Goal: Information Seeking & Learning: Learn about a topic

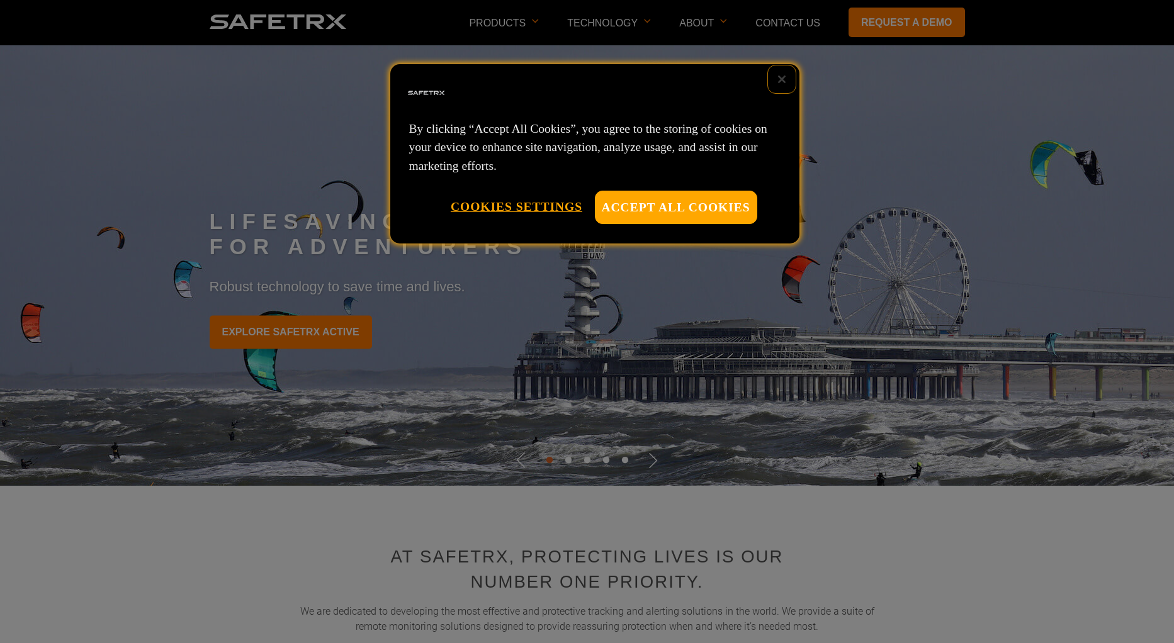
click at [781, 79] on button "Close" at bounding box center [782, 79] width 28 height 28
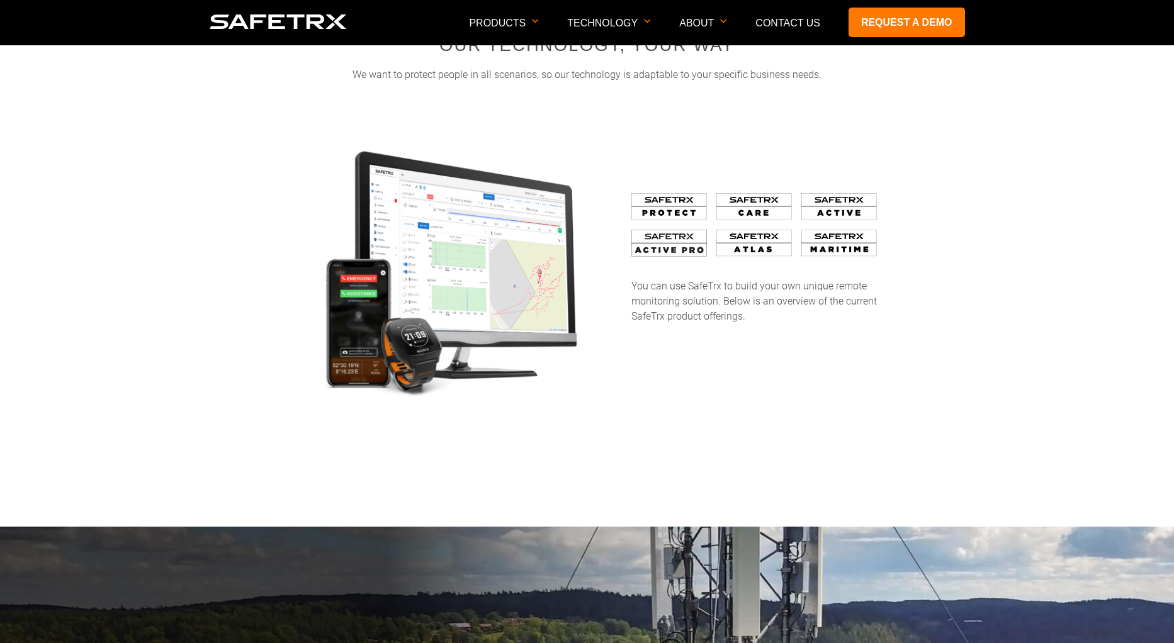
scroll to position [2027, 0]
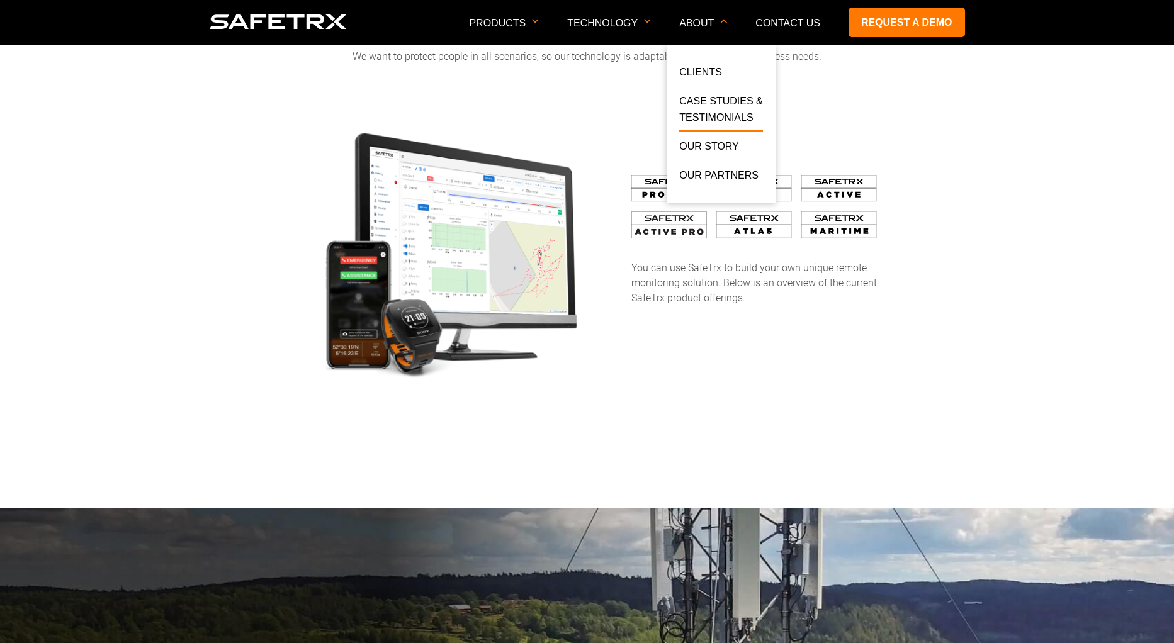
click at [704, 111] on link "Case Studies & Testimonials" at bounding box center [720, 112] width 83 height 39
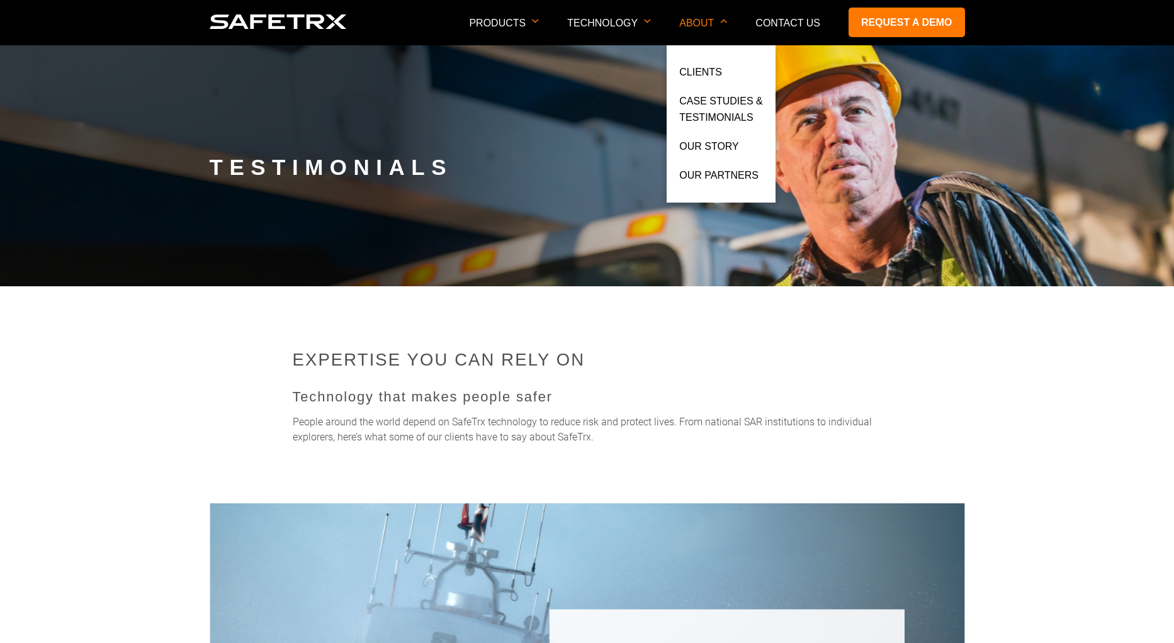
click at [711, 134] on li "Case Studies & Testimonials" at bounding box center [720, 115] width 83 height 45
click at [710, 140] on link "Our Story" at bounding box center [709, 150] width 60 height 23
